Goal: Task Accomplishment & Management: Use online tool/utility

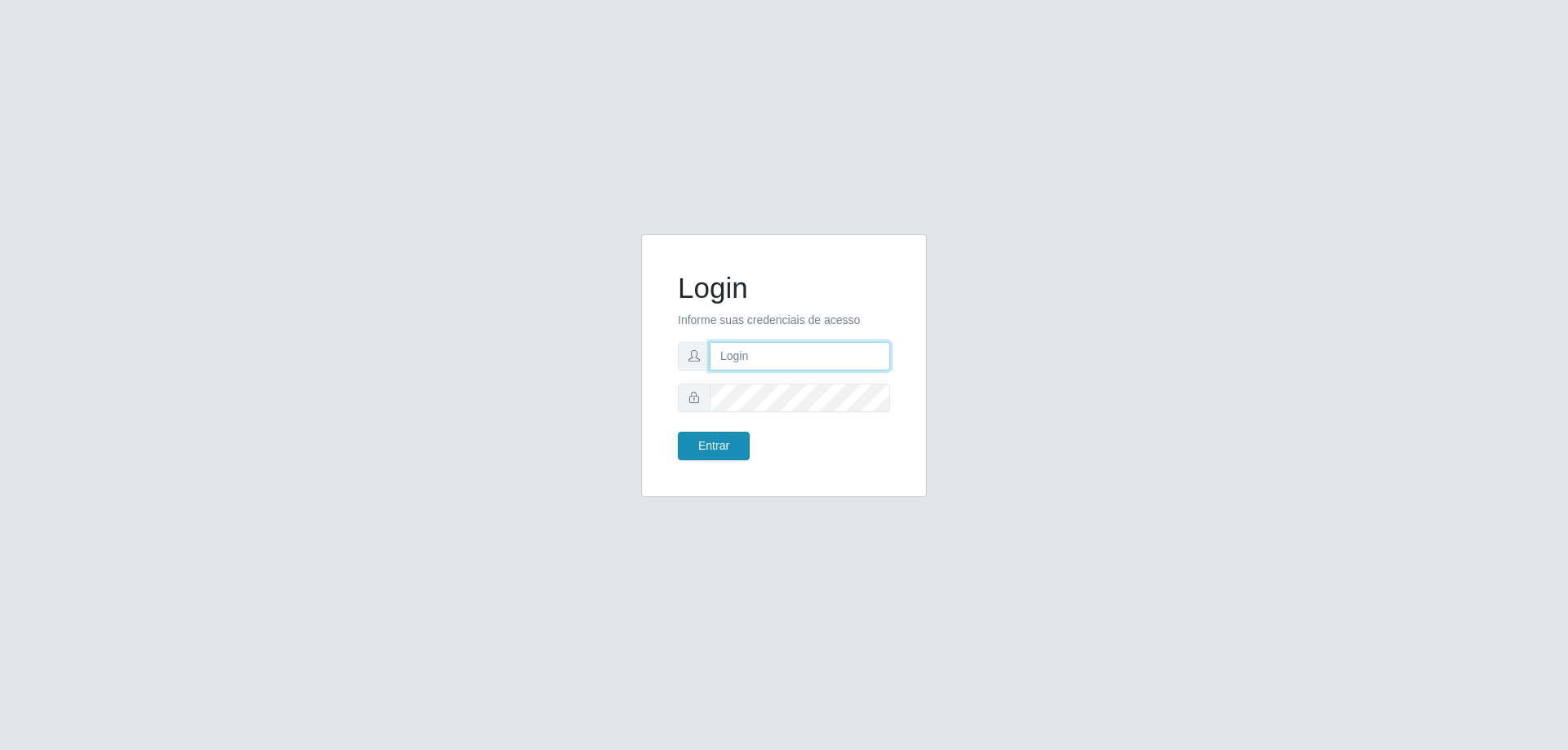
type input "mayara@frigomaster"
click at [713, 450] on button "Entrar" at bounding box center [713, 446] width 71 height 28
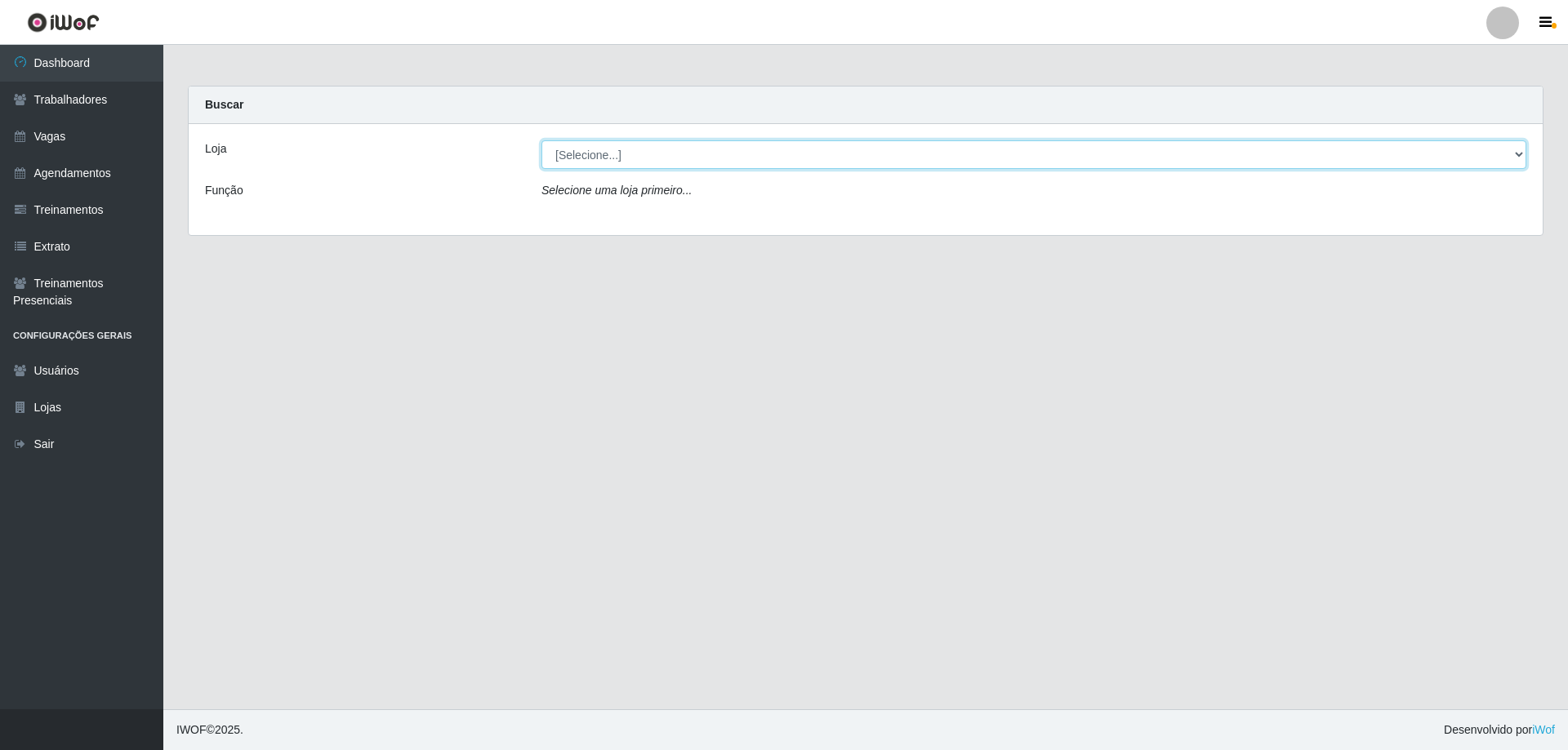
click at [591, 151] on select "[Selecione...] FrigoMaster" at bounding box center [1034, 154] width 985 height 28
select select "392"
click at [541, 140] on select "[Selecione...] FrigoMaster" at bounding box center [1034, 154] width 985 height 28
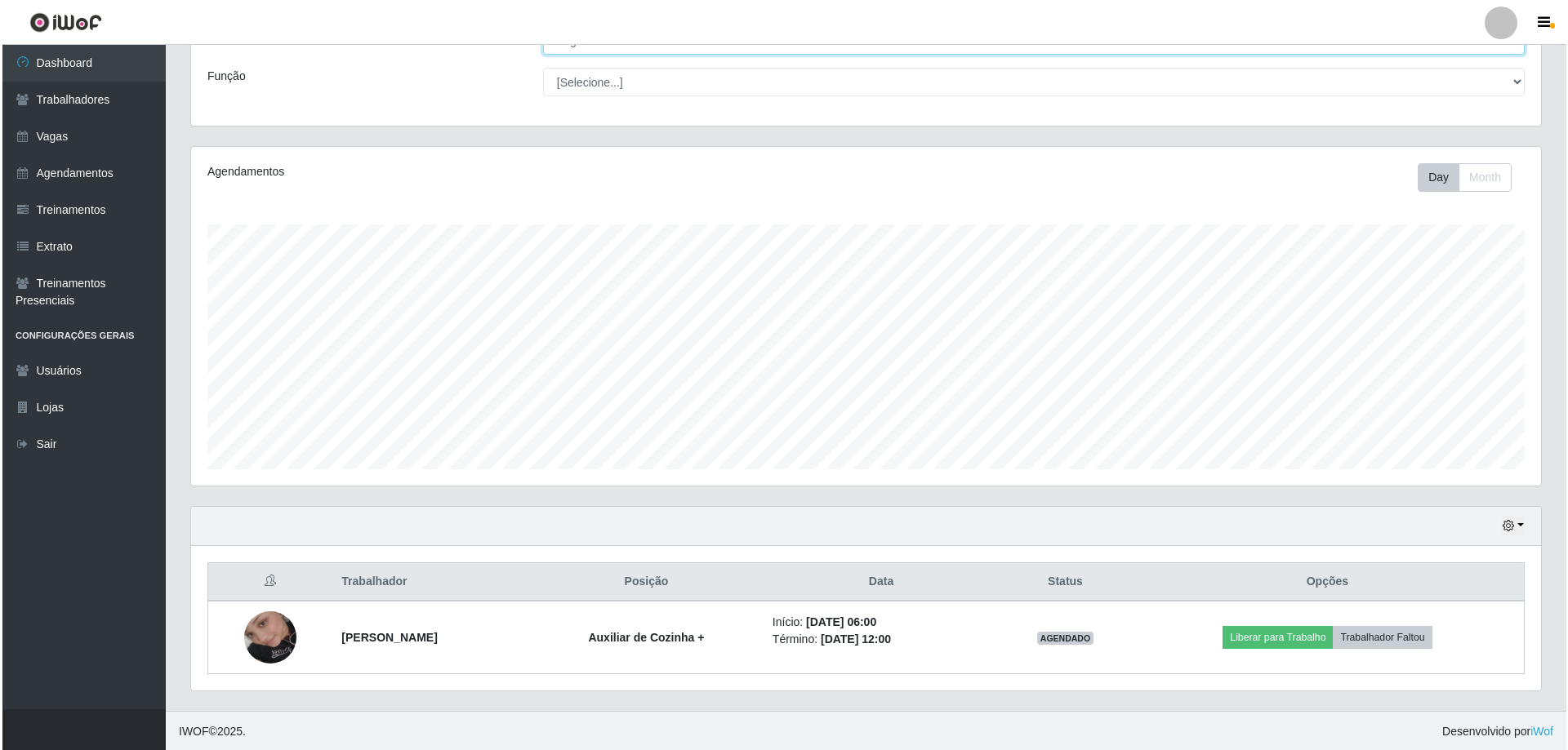
scroll to position [116, 0]
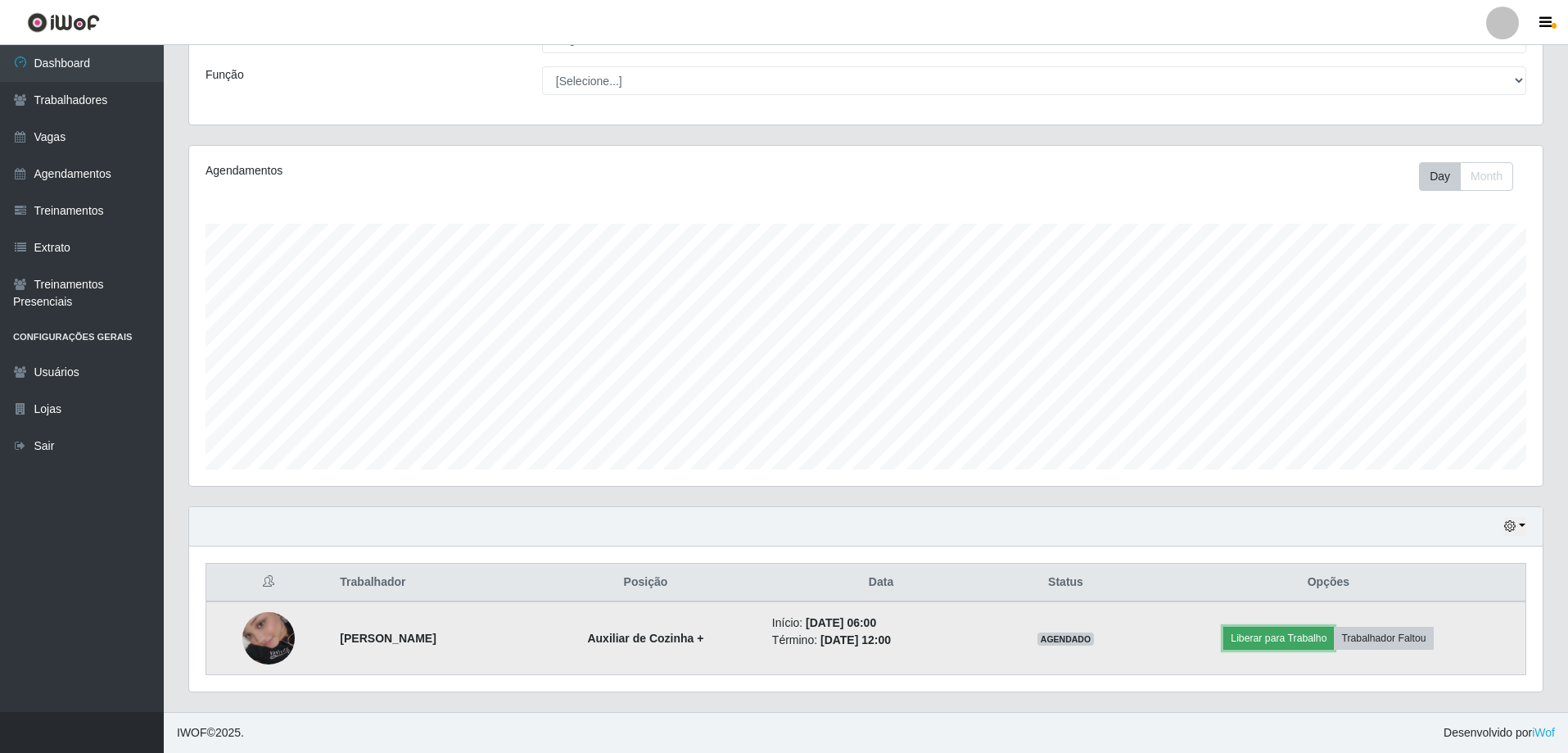
click at [1311, 633] on button "Liberar para Trabalho" at bounding box center [1278, 638] width 110 height 23
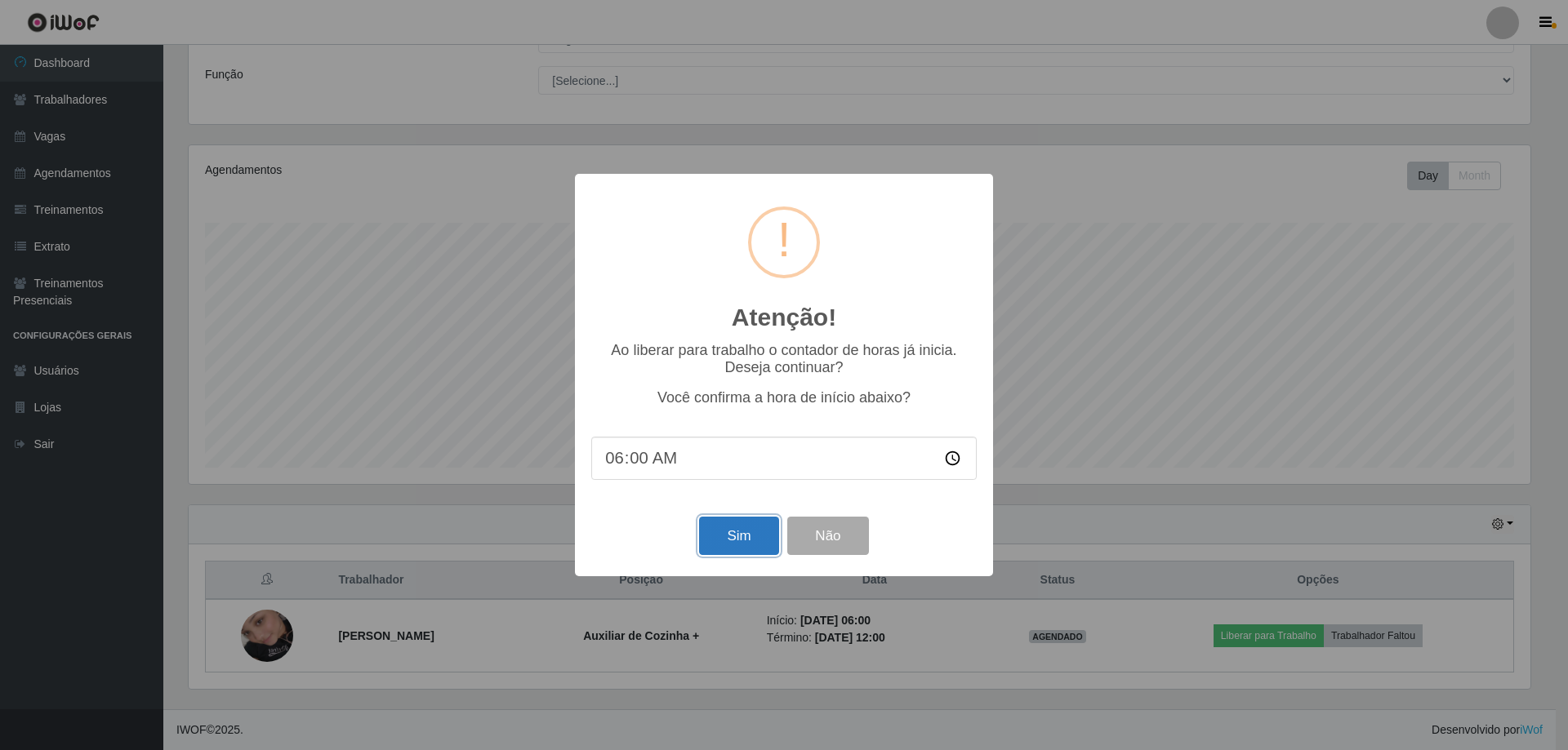
click at [730, 540] on button "Sim" at bounding box center [738, 536] width 79 height 39
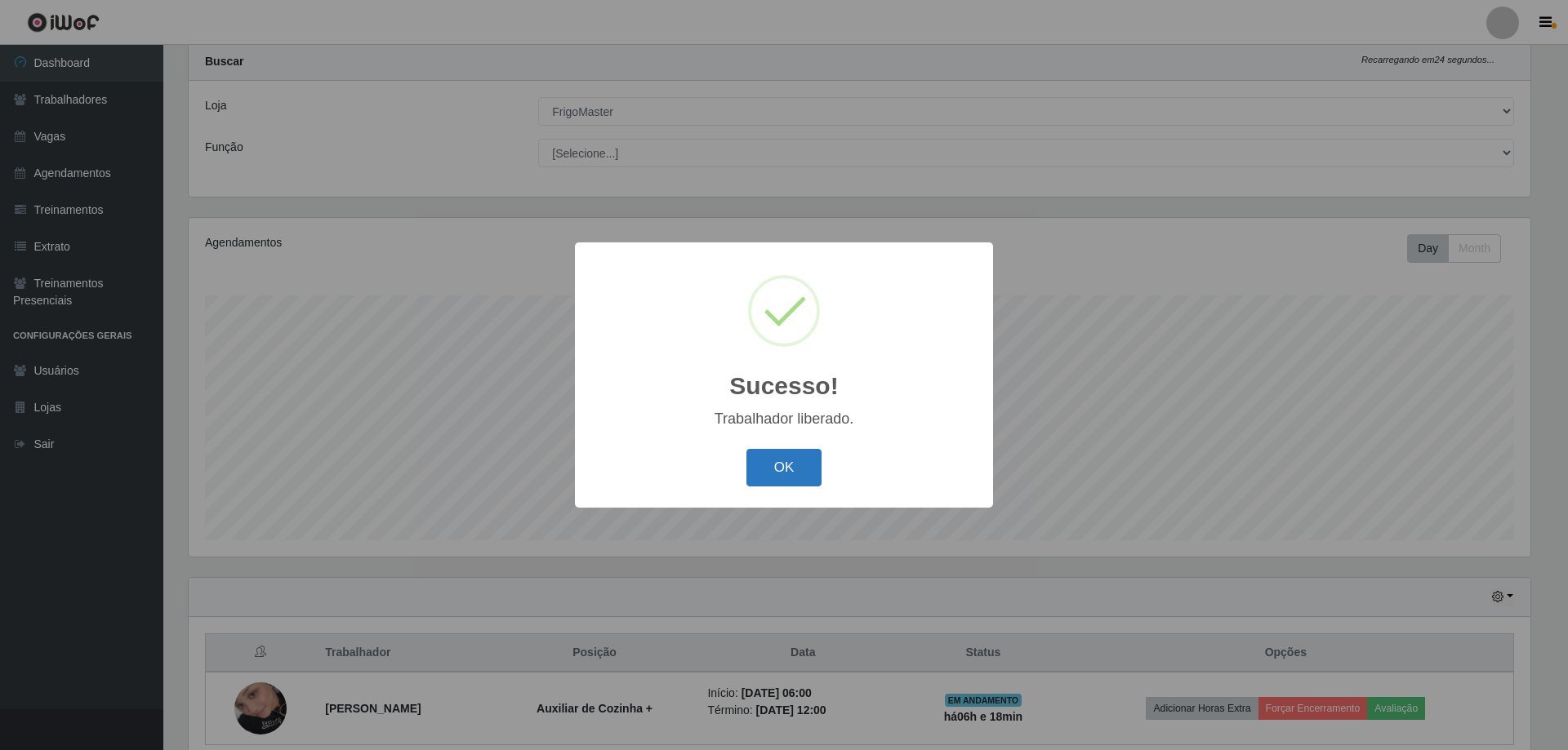
click at [772, 471] on button "OK" at bounding box center [784, 468] width 76 height 39
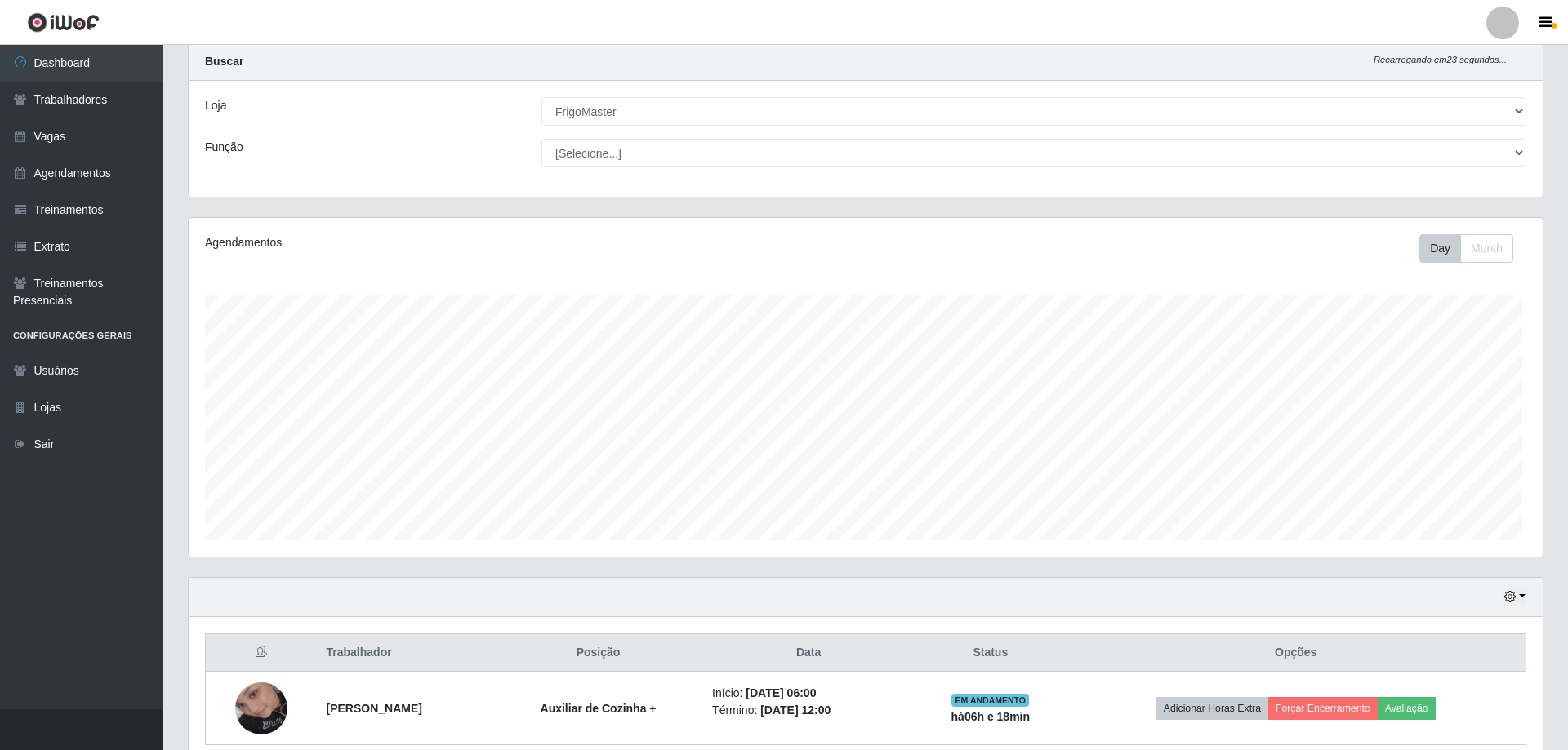
scroll to position [339, 1349]
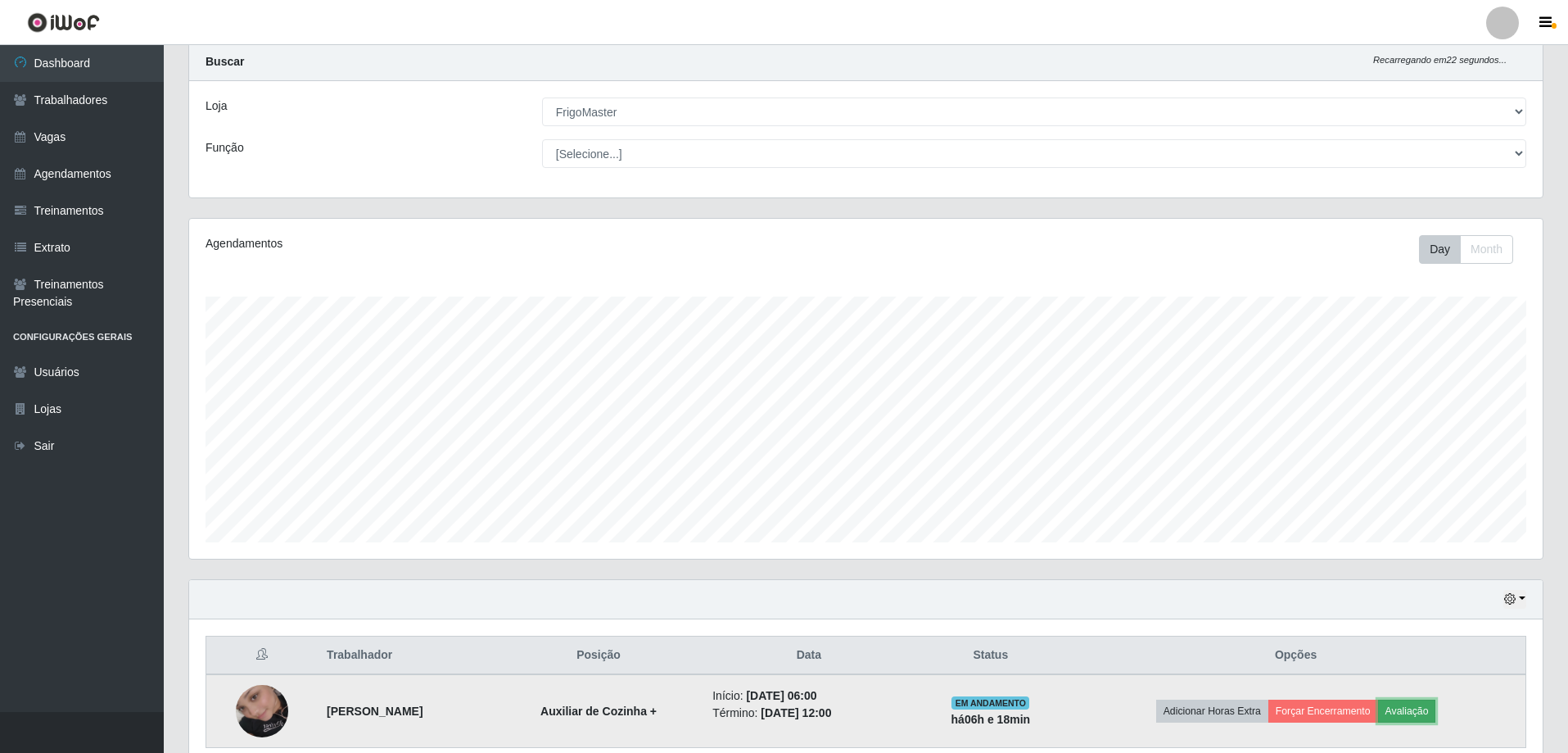
click at [1426, 712] on button "Avaliação" at bounding box center [1407, 711] width 58 height 23
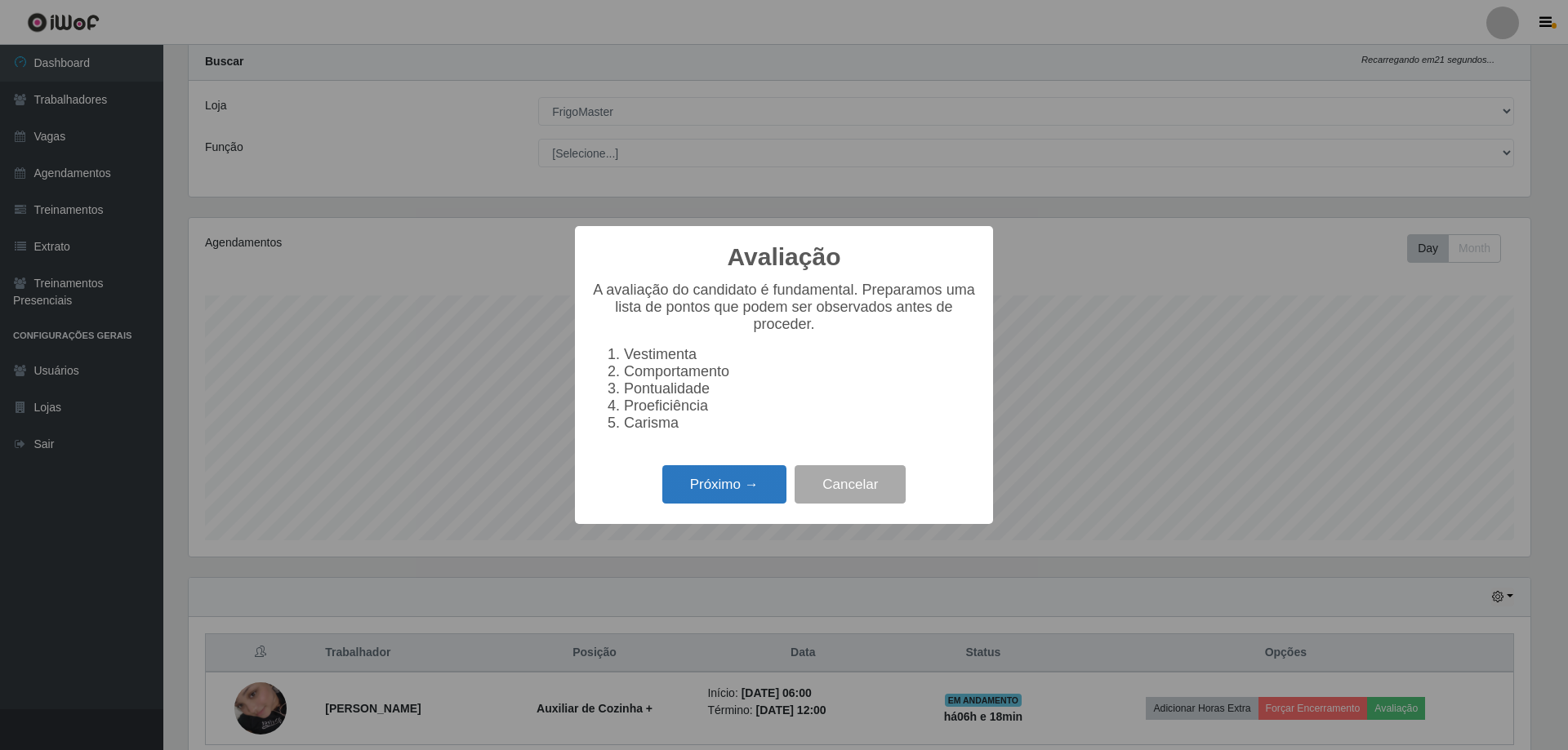
click at [728, 493] on button "Próximo →" at bounding box center [724, 484] width 124 height 39
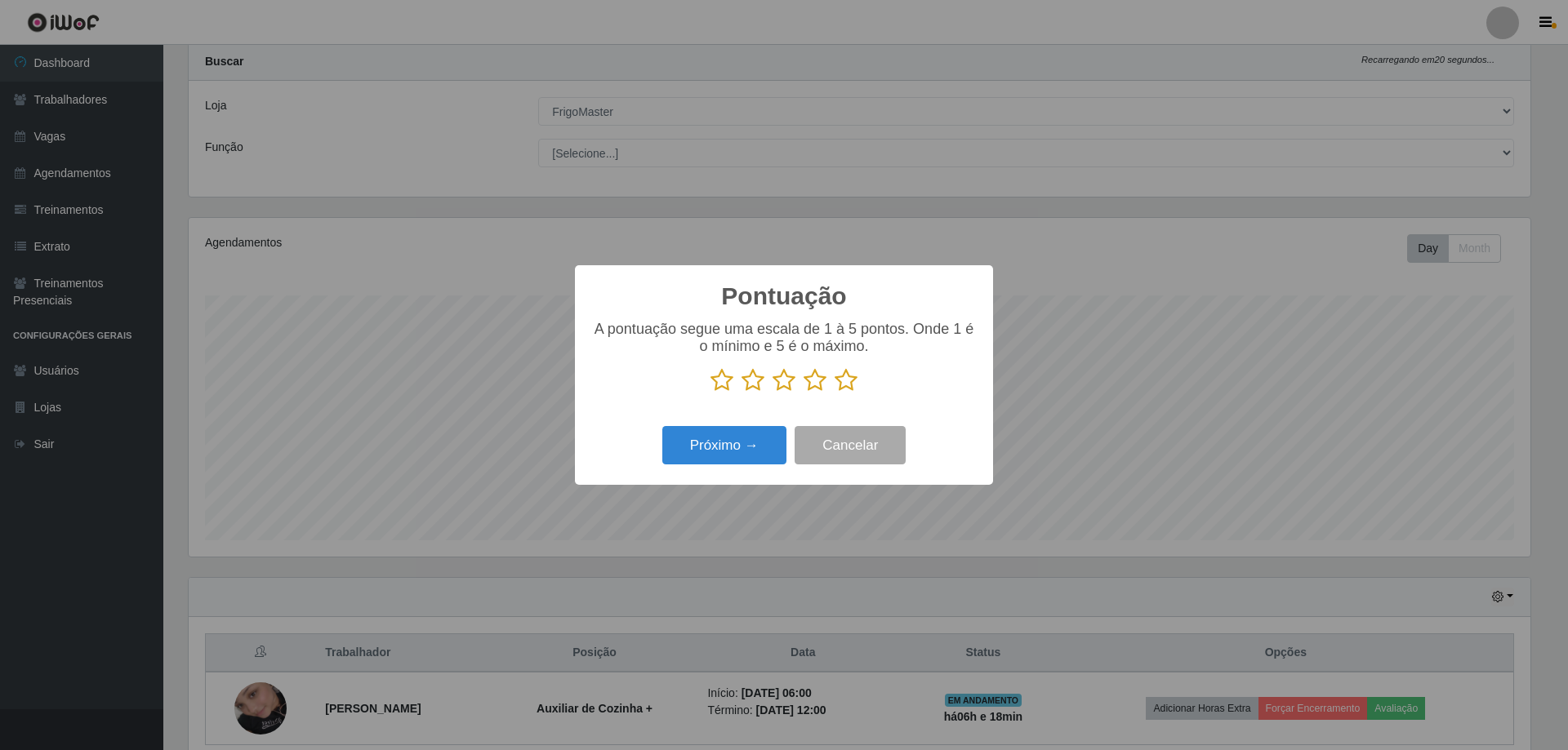
click at [843, 386] on icon at bounding box center [846, 380] width 23 height 24
click at [835, 392] on input "radio" at bounding box center [835, 392] width 0 height 0
click at [746, 443] on button "Próximo →" at bounding box center [724, 445] width 124 height 39
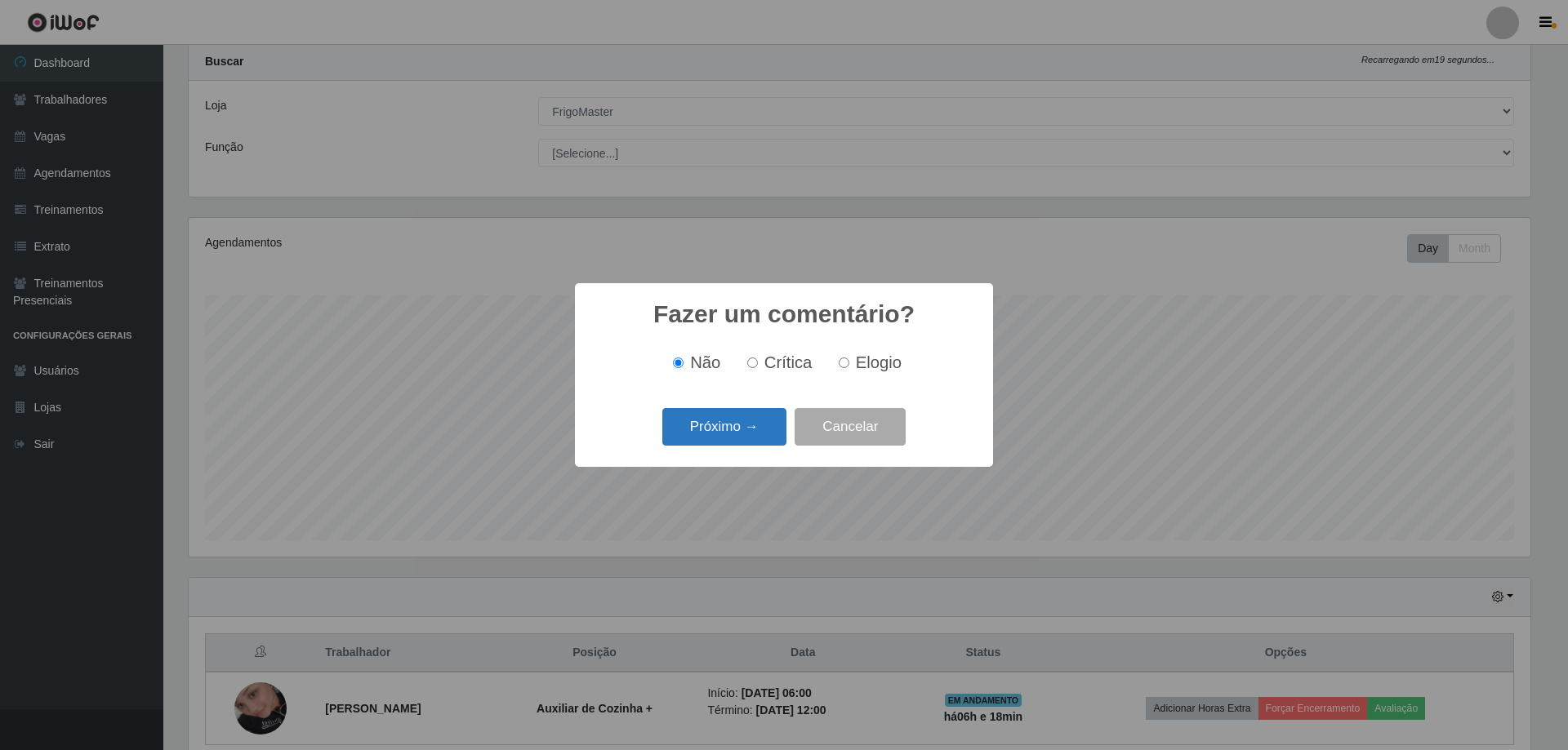
click at [747, 441] on button "Próximo →" at bounding box center [724, 427] width 124 height 39
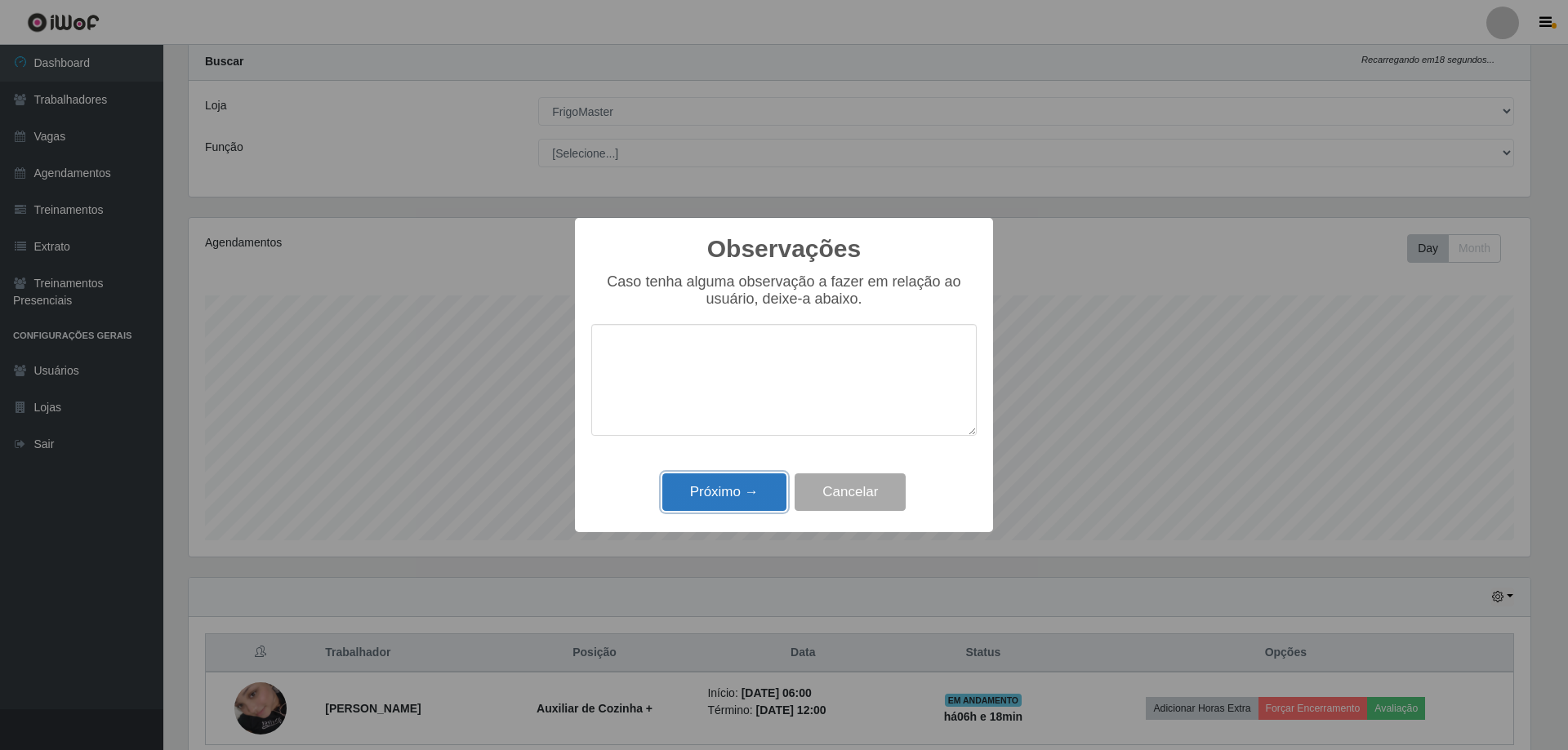
click at [751, 497] on button "Próximo →" at bounding box center [724, 492] width 124 height 39
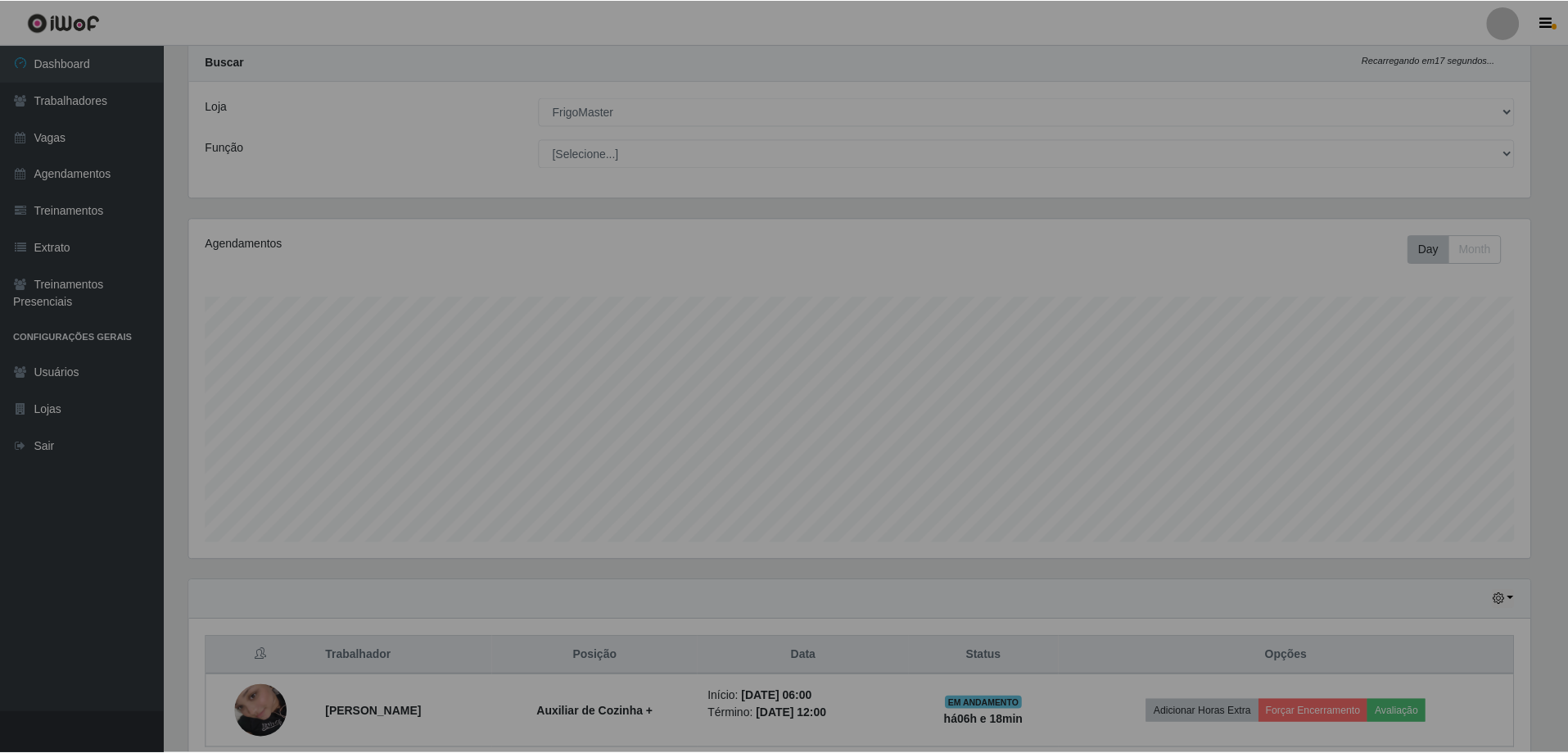
scroll to position [340, 1353]
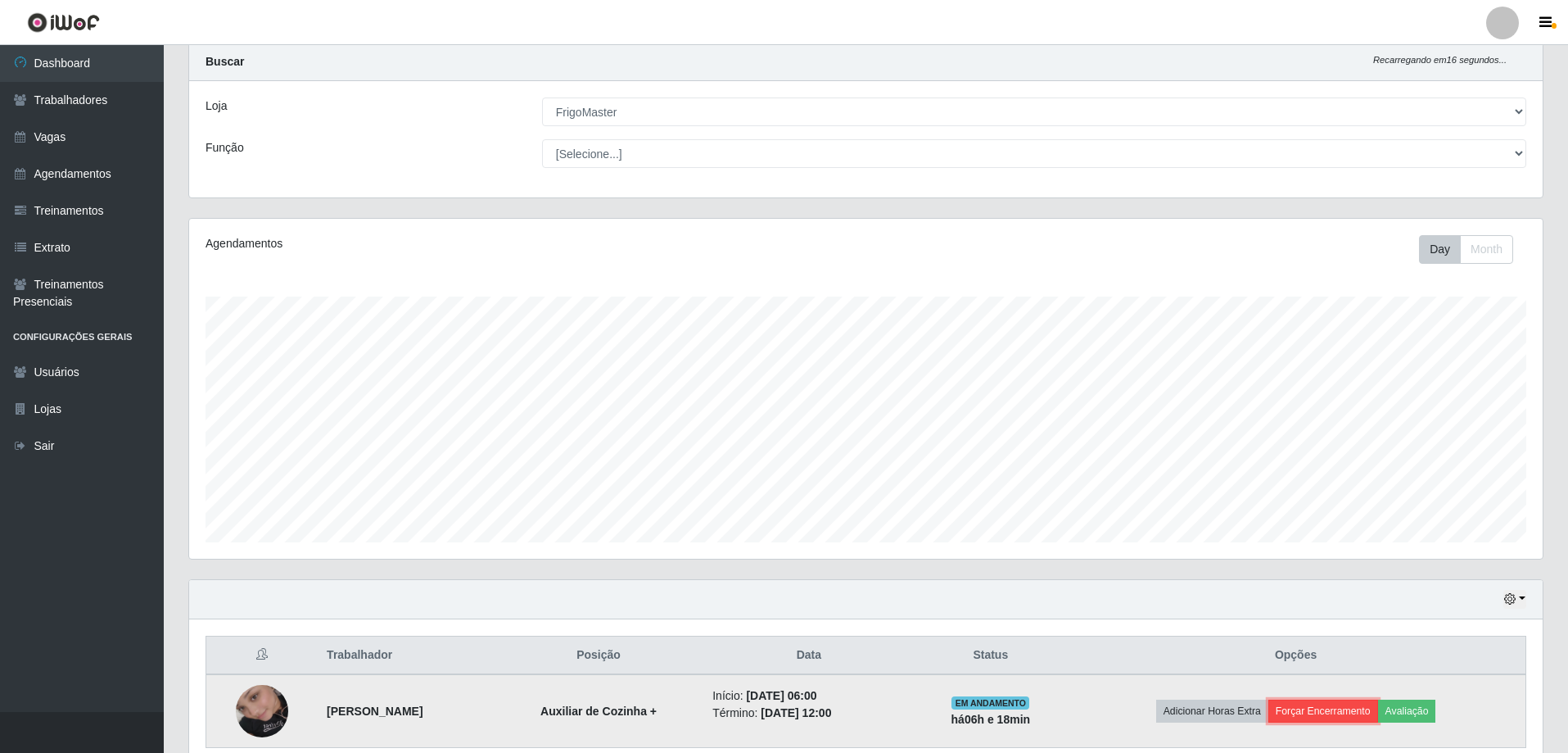
click at [1333, 712] on button "Forçar Encerramento" at bounding box center [1323, 711] width 110 height 23
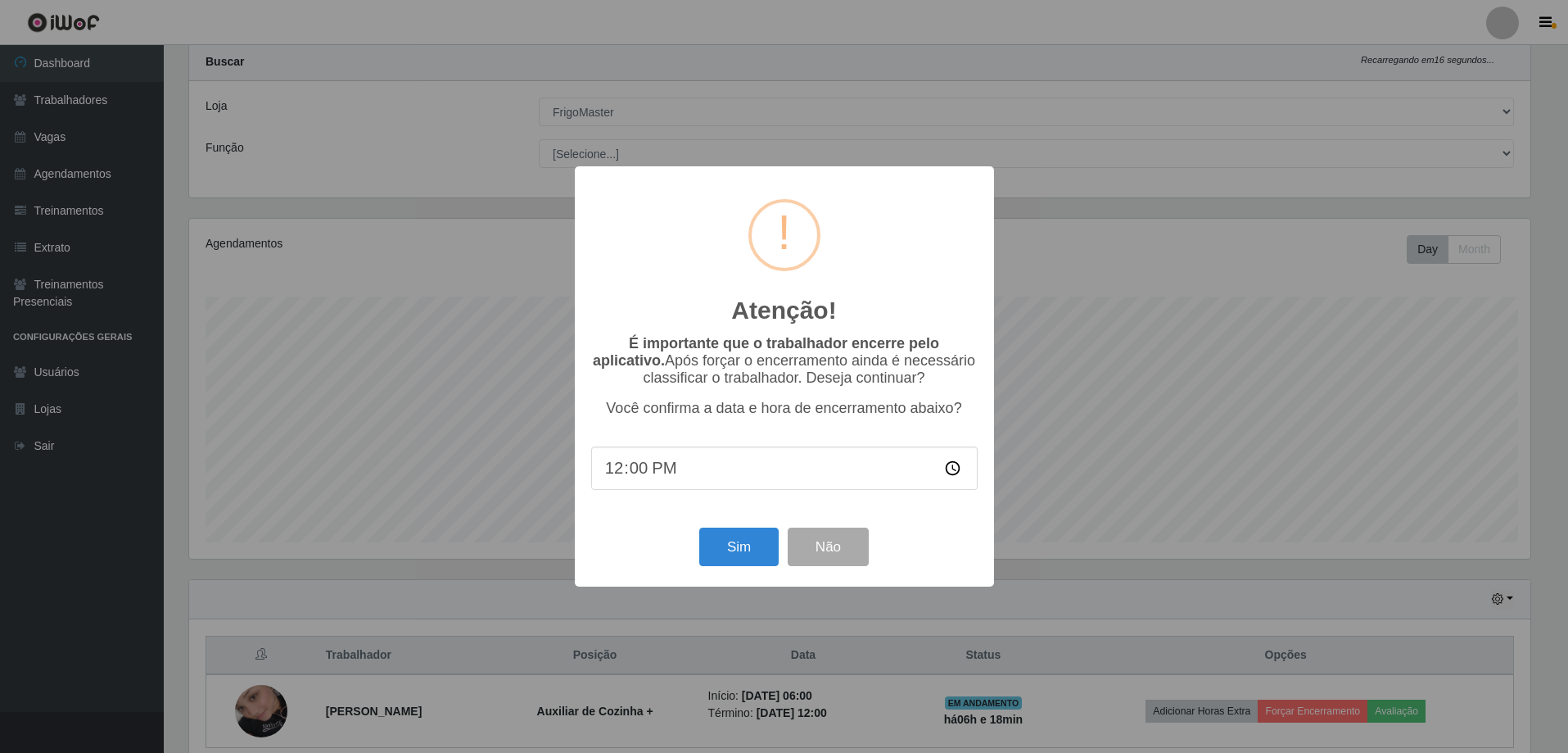
scroll to position [340, 1345]
click at [734, 554] on button "Sim" at bounding box center [740, 547] width 79 height 39
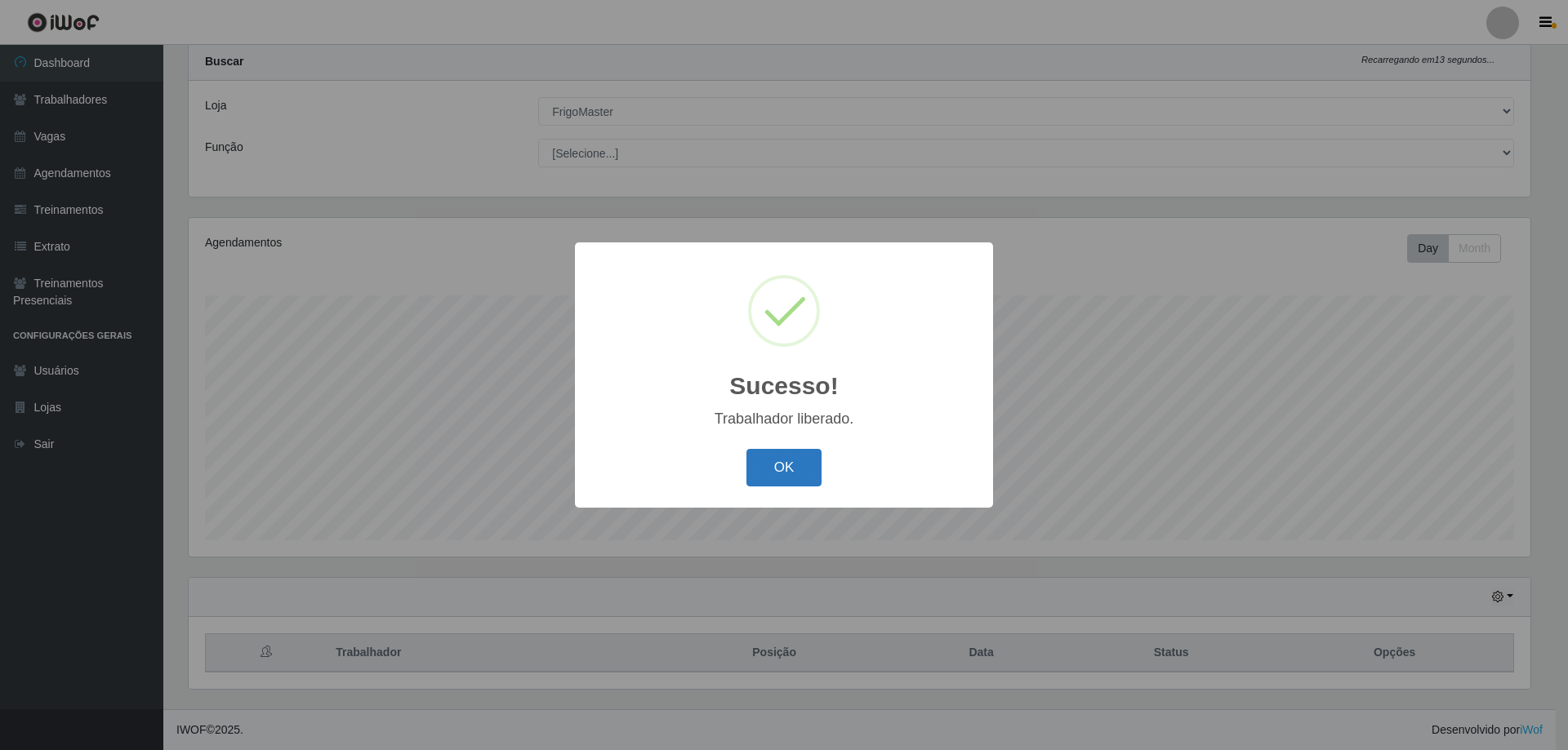
click at [789, 474] on button "OK" at bounding box center [784, 468] width 76 height 39
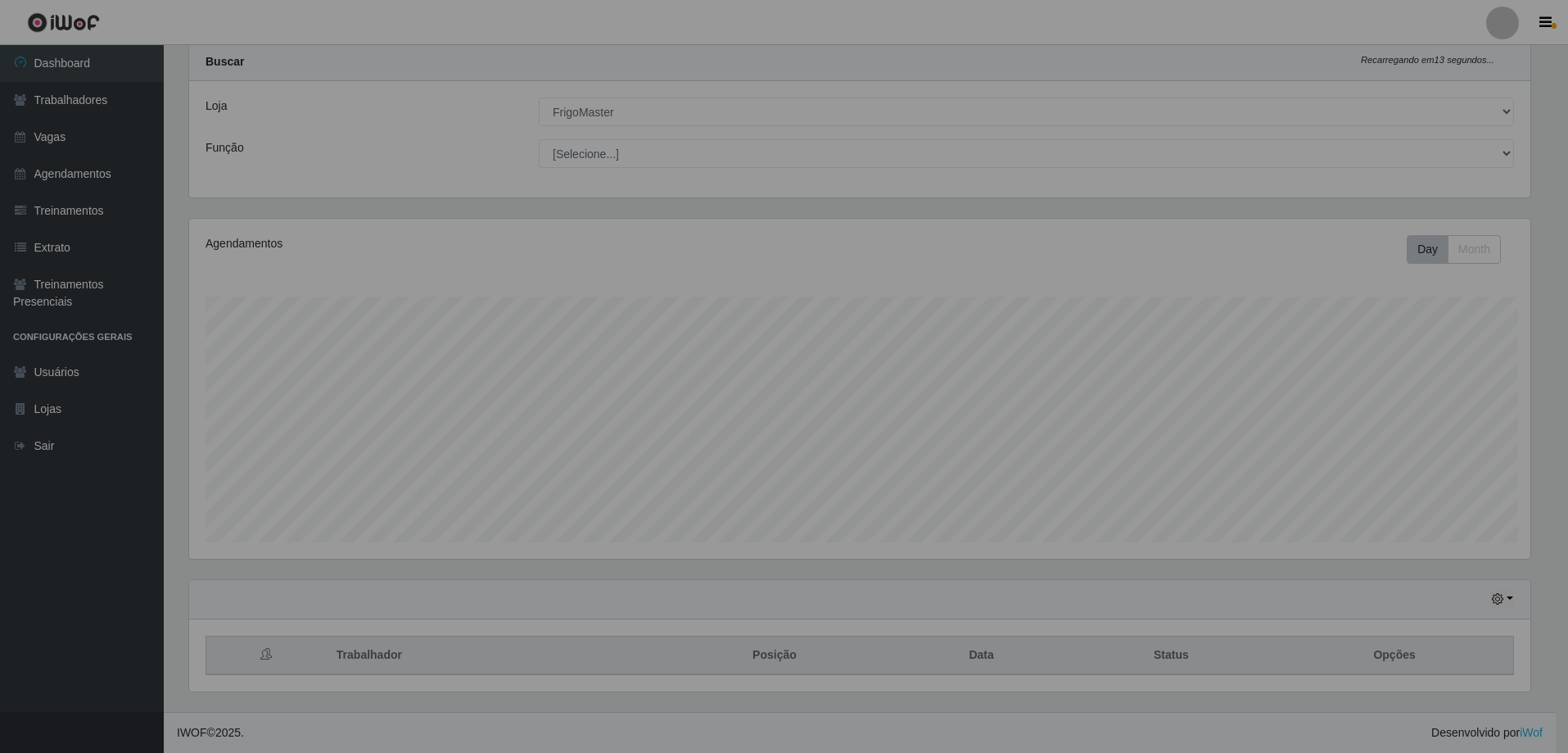
scroll to position [340, 1353]
